Goal: Navigation & Orientation: Understand site structure

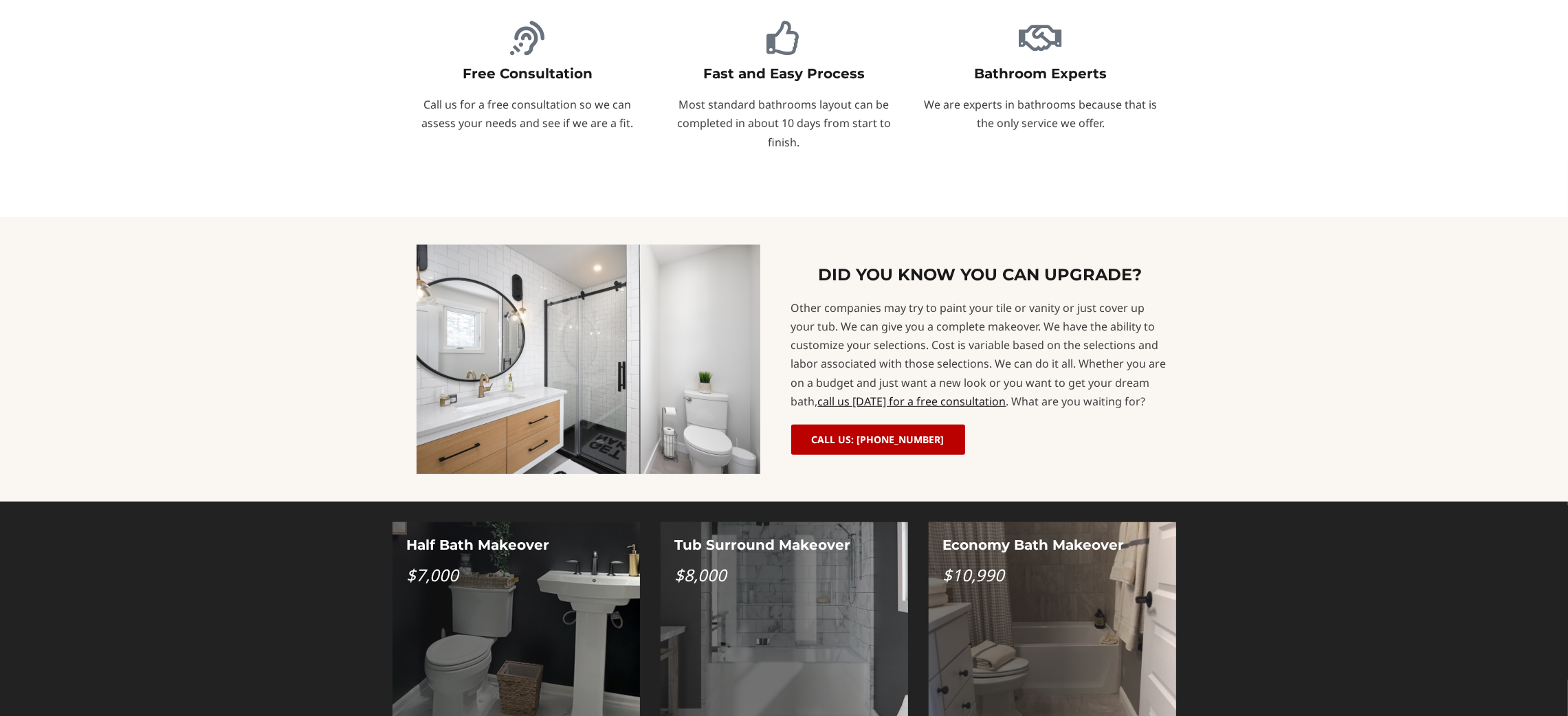
scroll to position [687, 0]
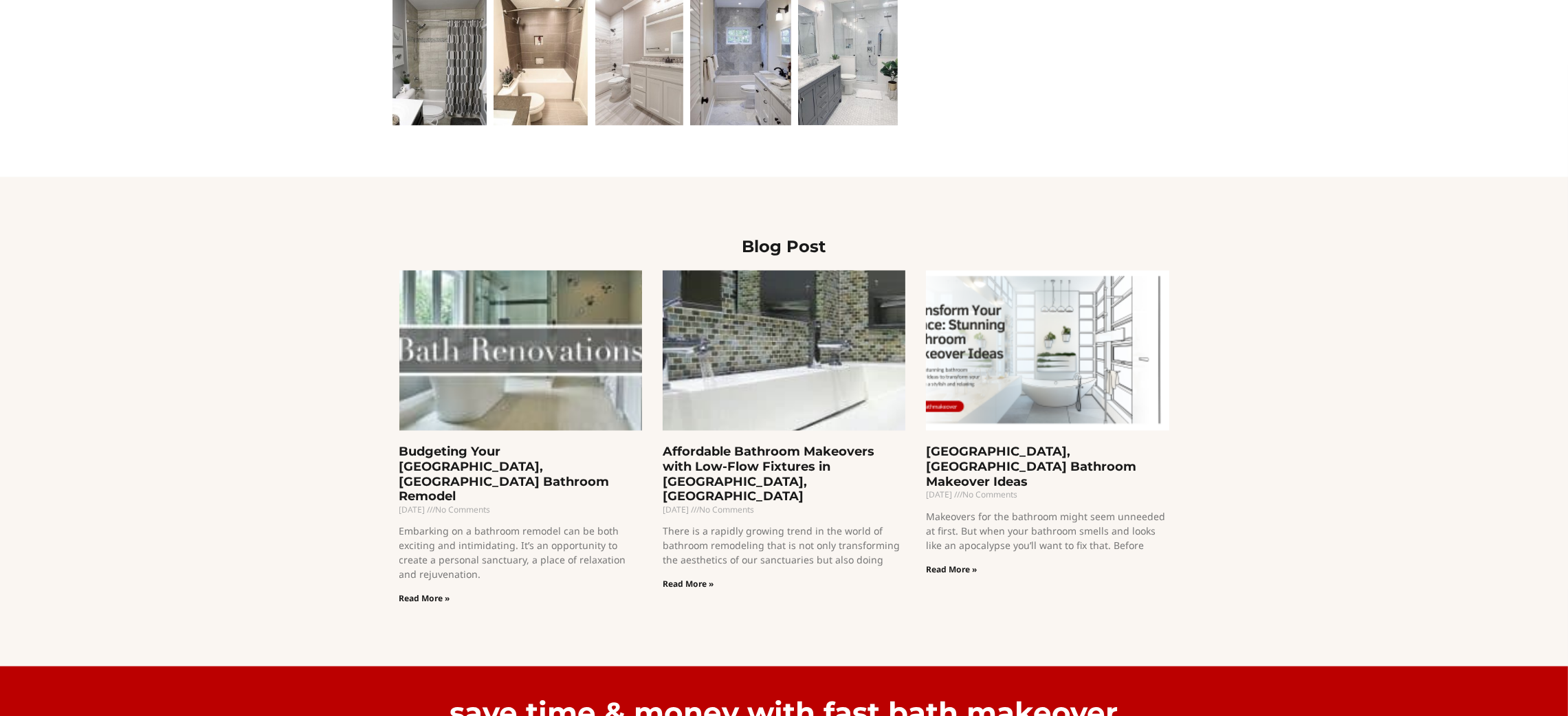
scroll to position [2748, 0]
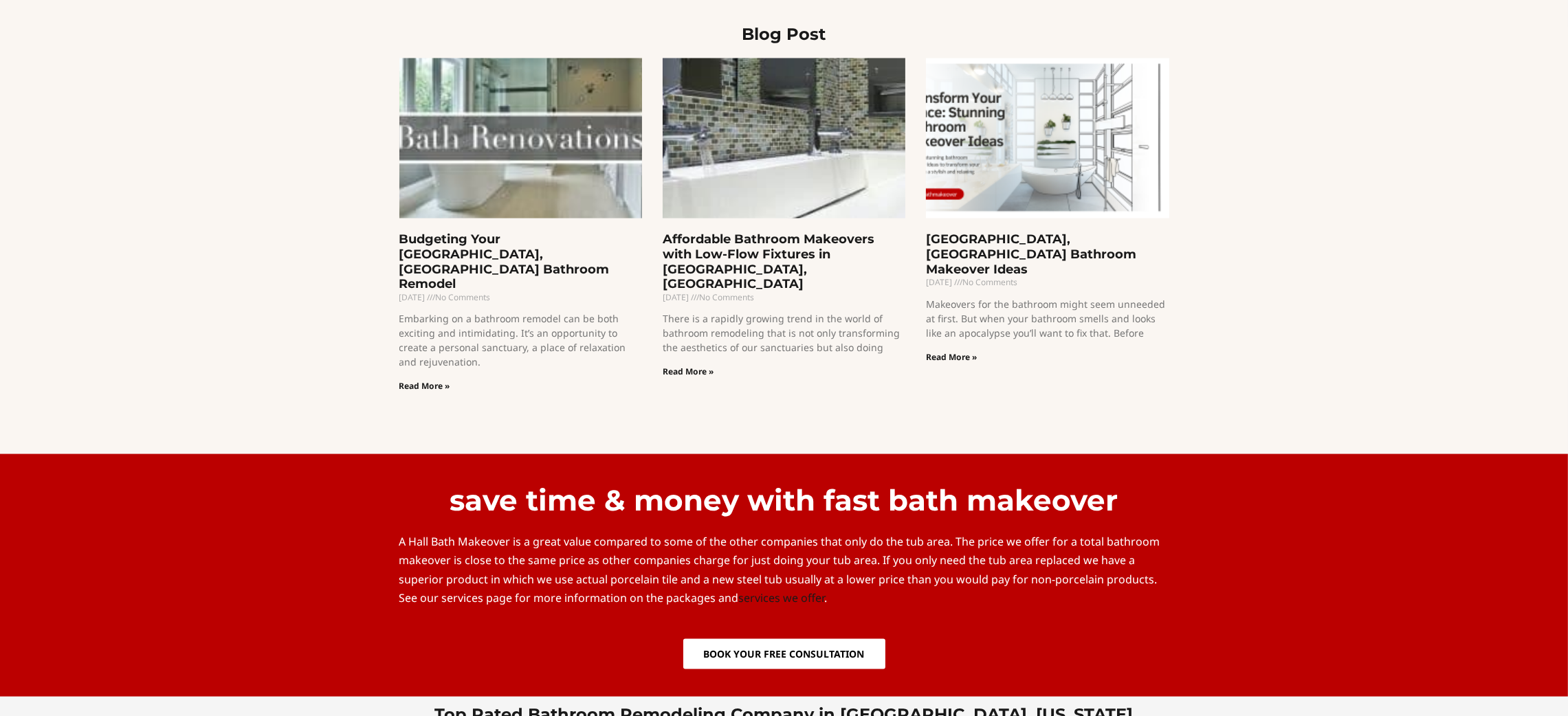
scroll to position [3553, 0]
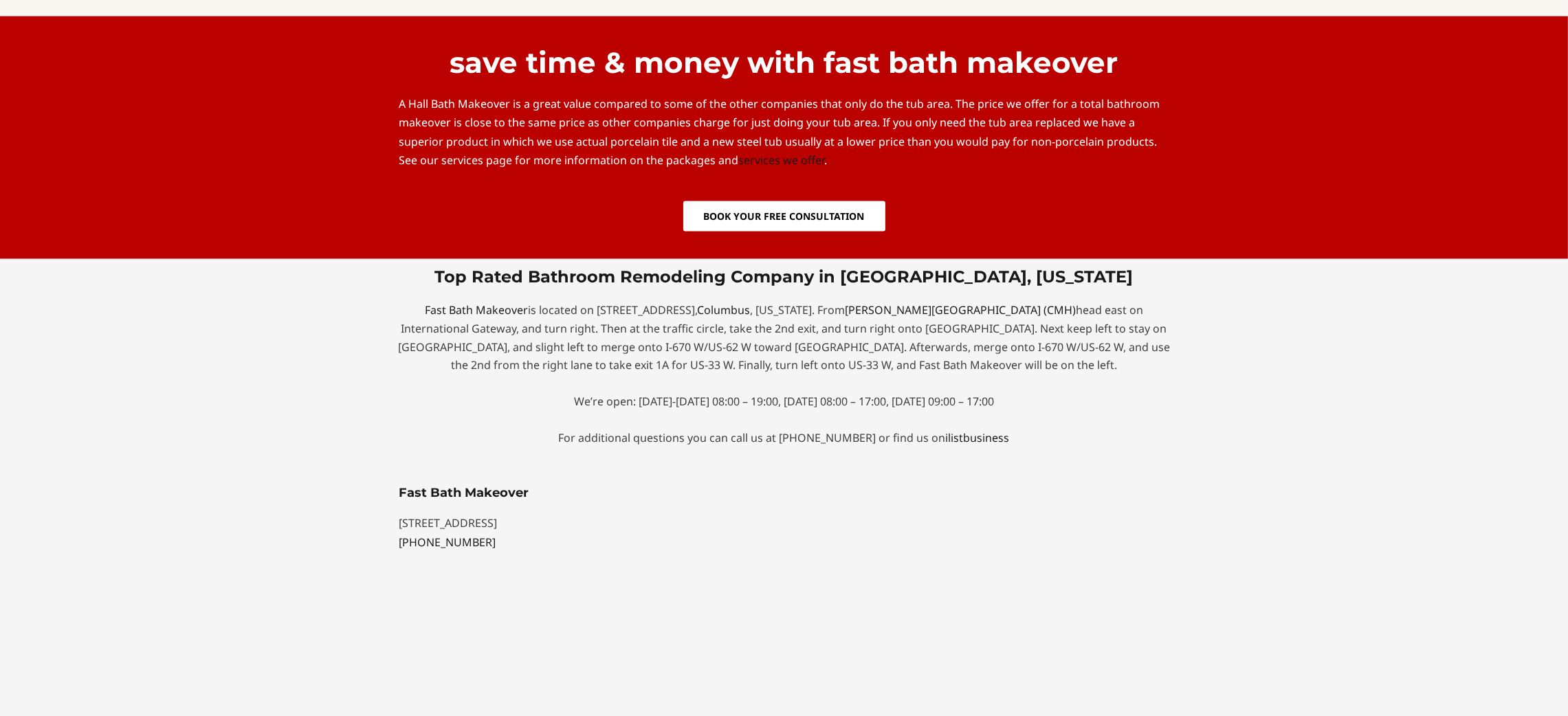
click at [1125, 322] on div "Top Rated Bathroom Remodeling Company in Columbus, Ohio Fast Bath Makeover is l…" at bounding box center [784, 366] width 783 height 213
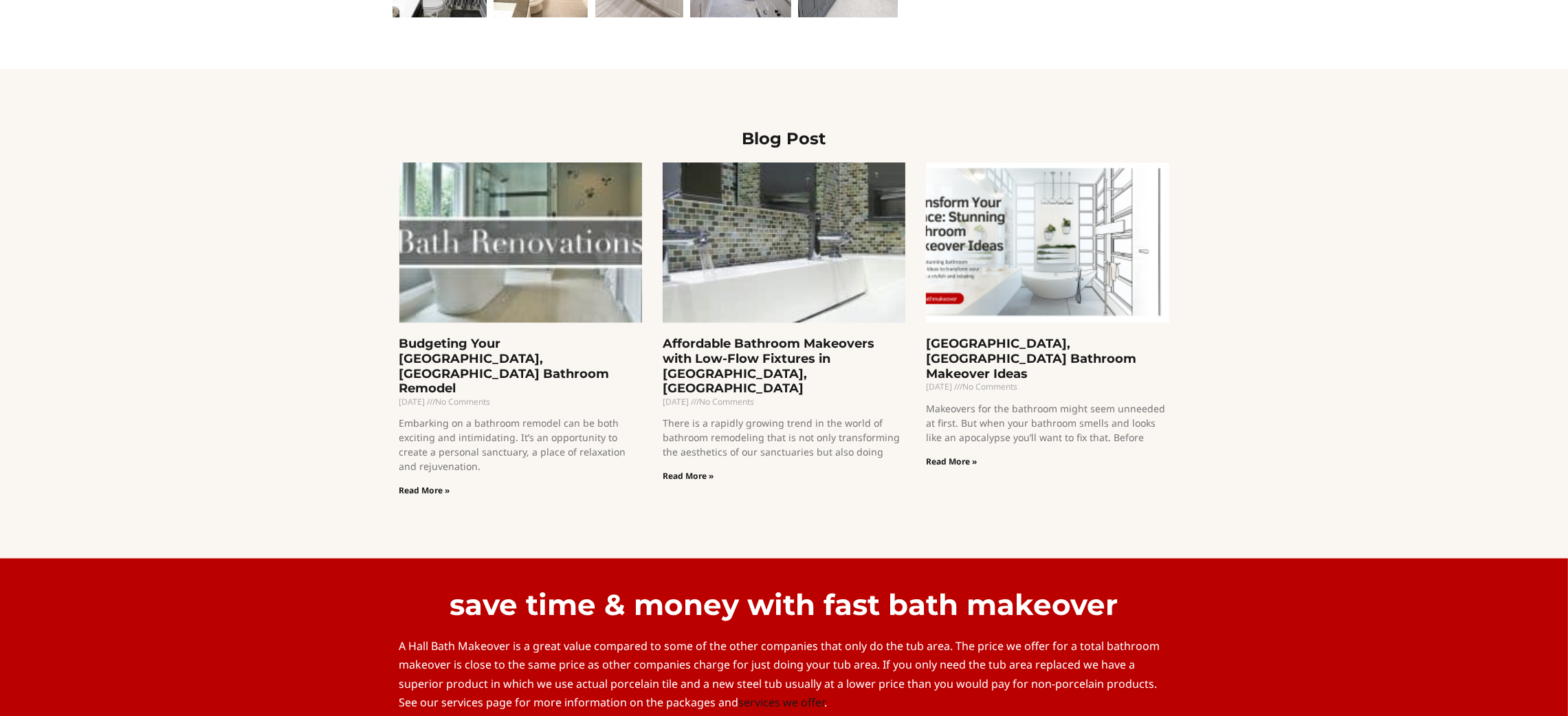
scroll to position [2795, 0]
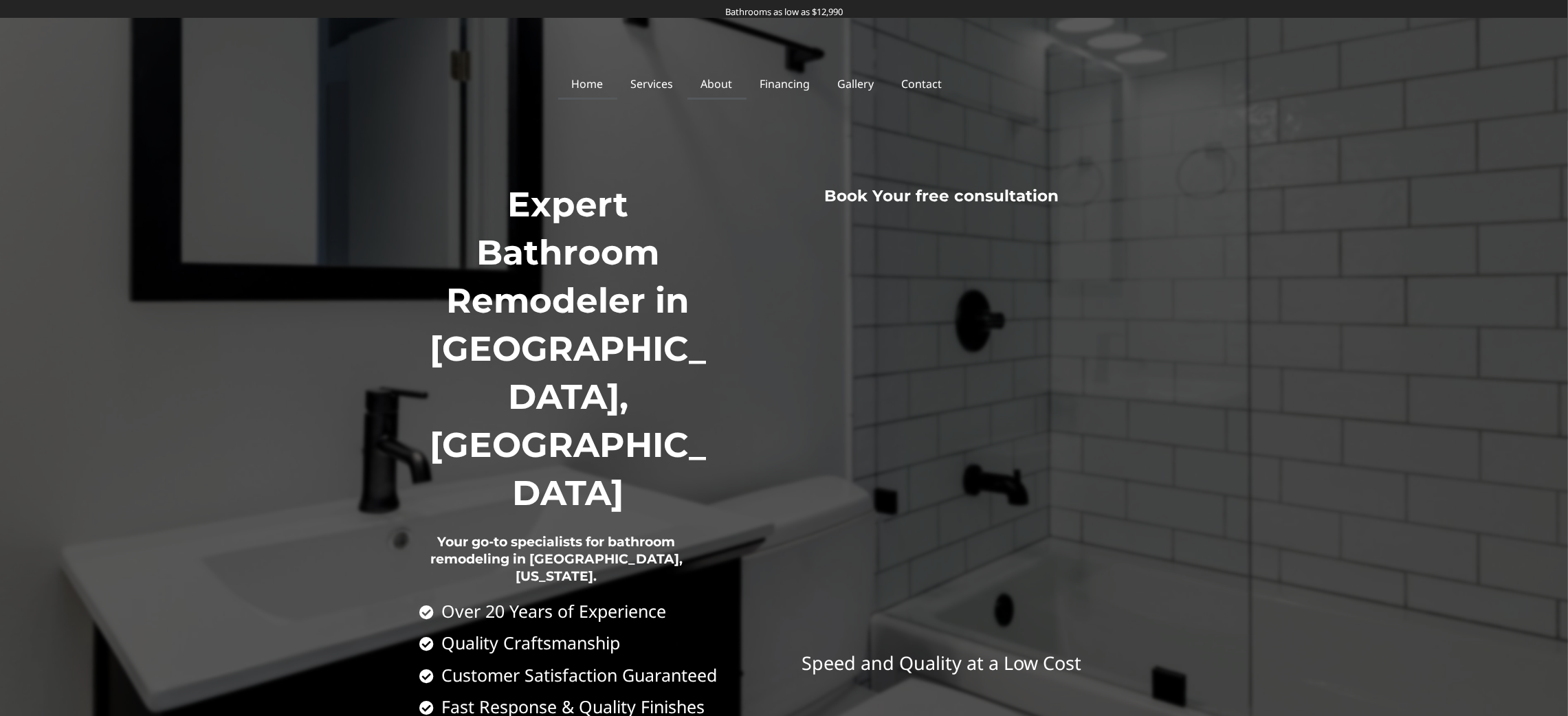
click at [729, 90] on link "About" at bounding box center [717, 83] width 59 height 32
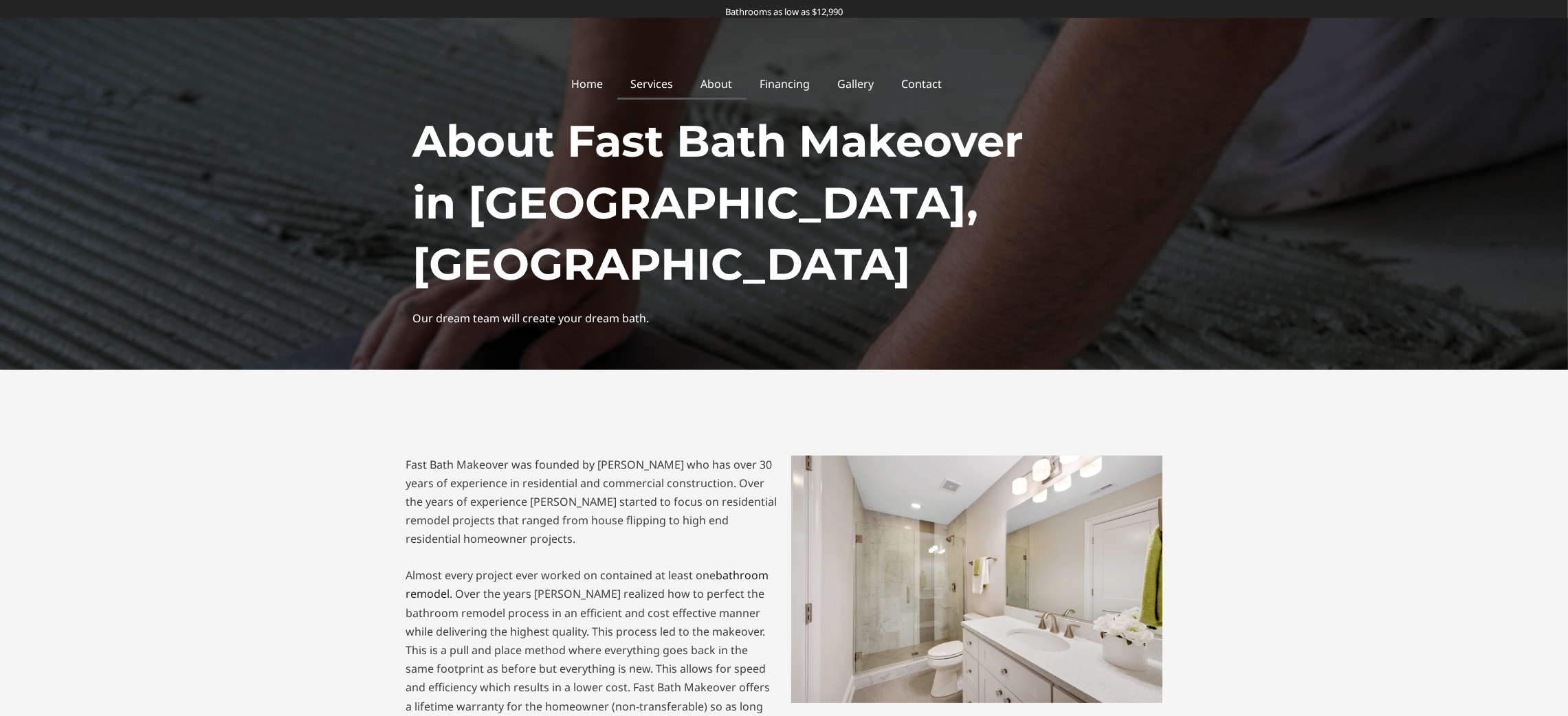
click at [682, 90] on link "Services" at bounding box center [652, 83] width 70 height 32
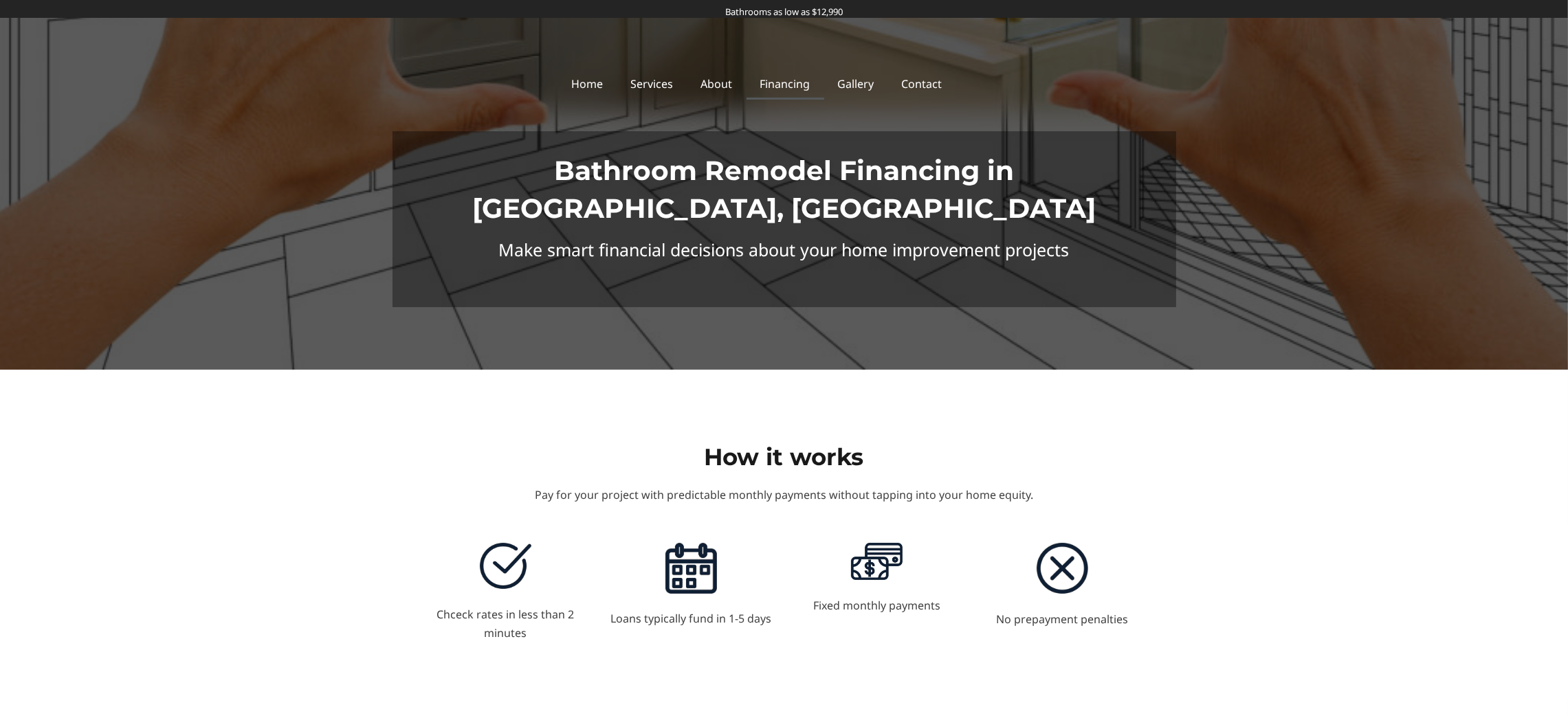
click at [815, 82] on link "Financing" at bounding box center [785, 83] width 78 height 32
click at [681, 86] on link "Services" at bounding box center [652, 83] width 70 height 32
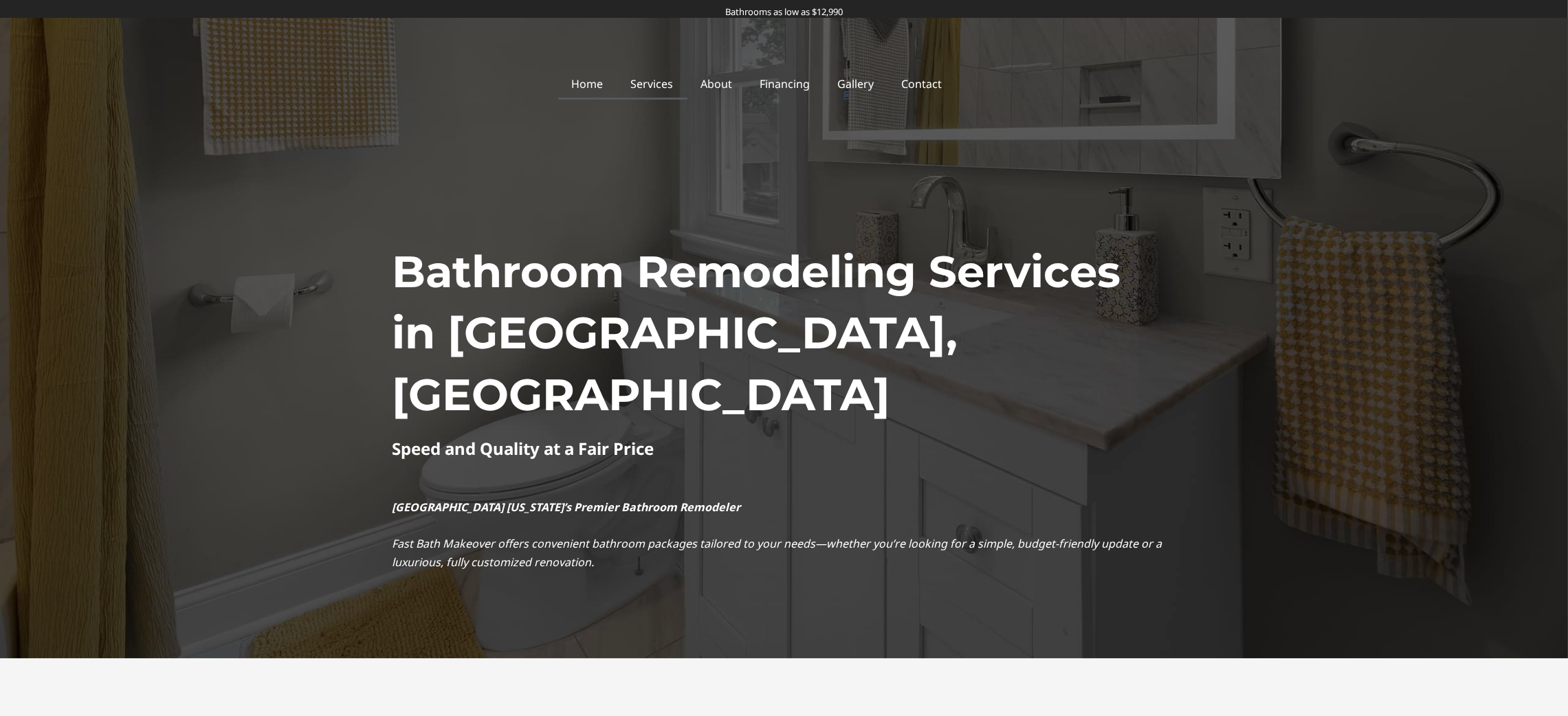
click at [601, 88] on link "Home" at bounding box center [587, 83] width 59 height 32
